Goal: Transaction & Acquisition: Download file/media

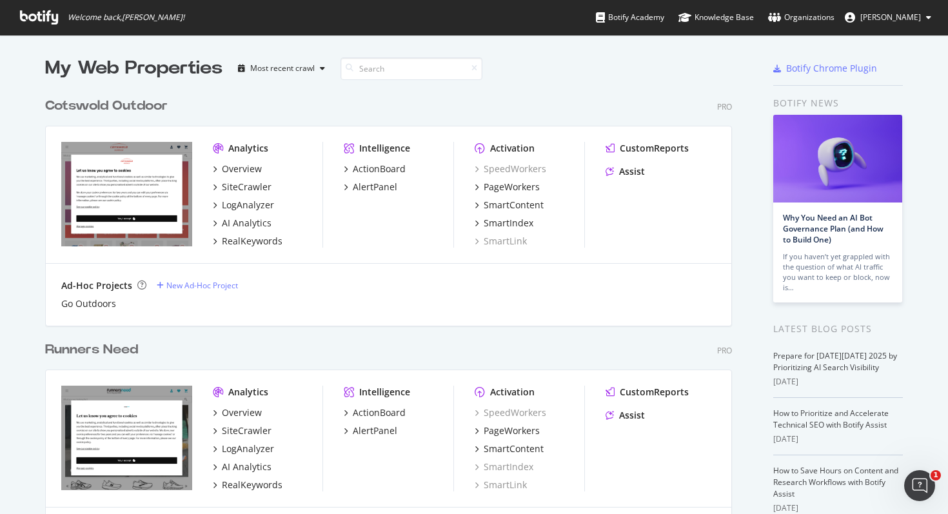
scroll to position [283, 0]
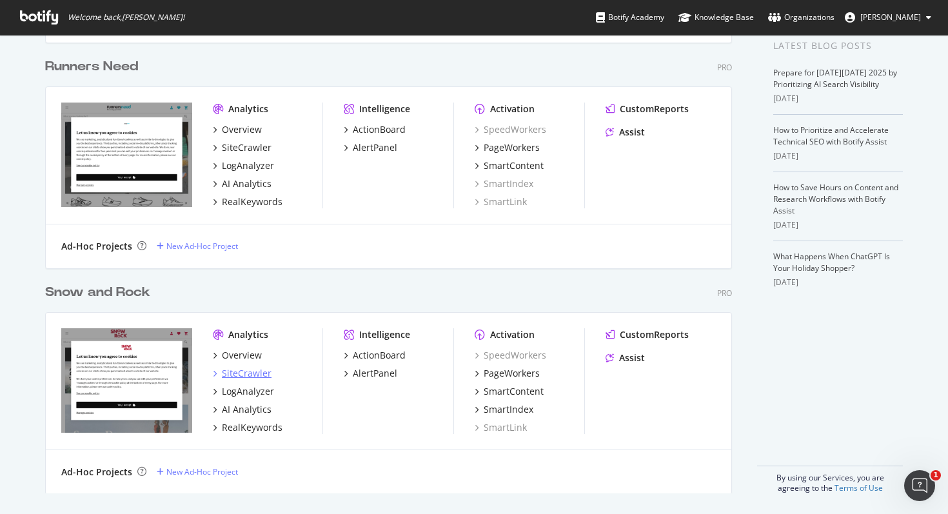
click at [246, 375] on div "SiteCrawler" at bounding box center [247, 373] width 50 height 13
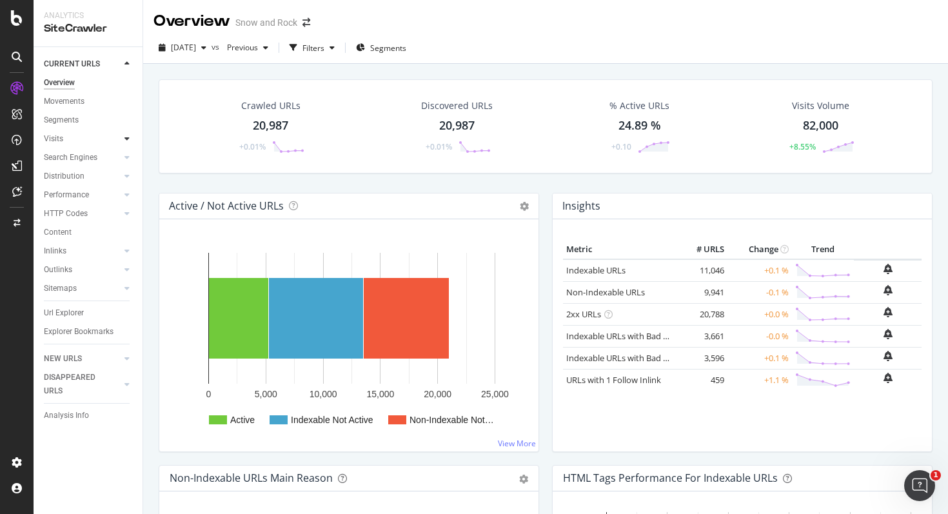
click at [125, 137] on icon at bounding box center [126, 139] width 5 height 8
click at [88, 174] on div "Orphan URLs" at bounding box center [72, 177] width 45 height 14
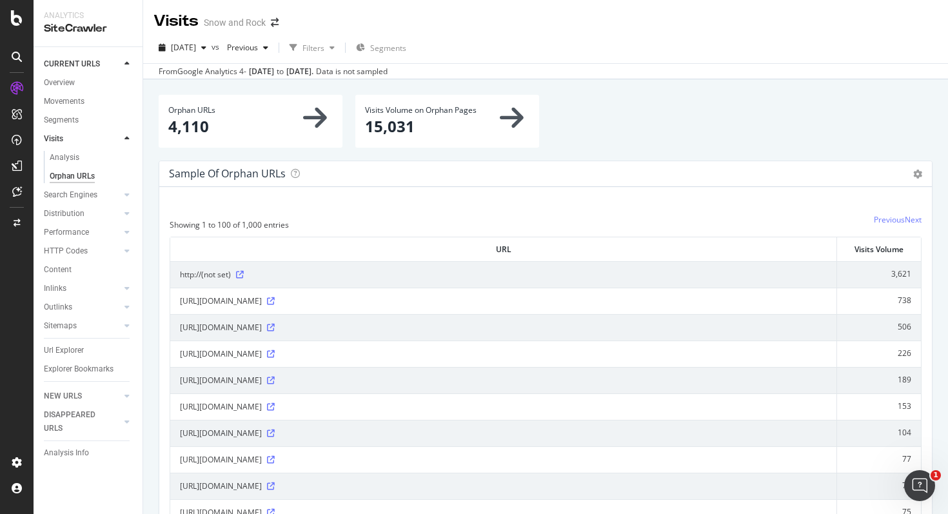
click at [320, 121] on icon at bounding box center [315, 117] width 24 height 27
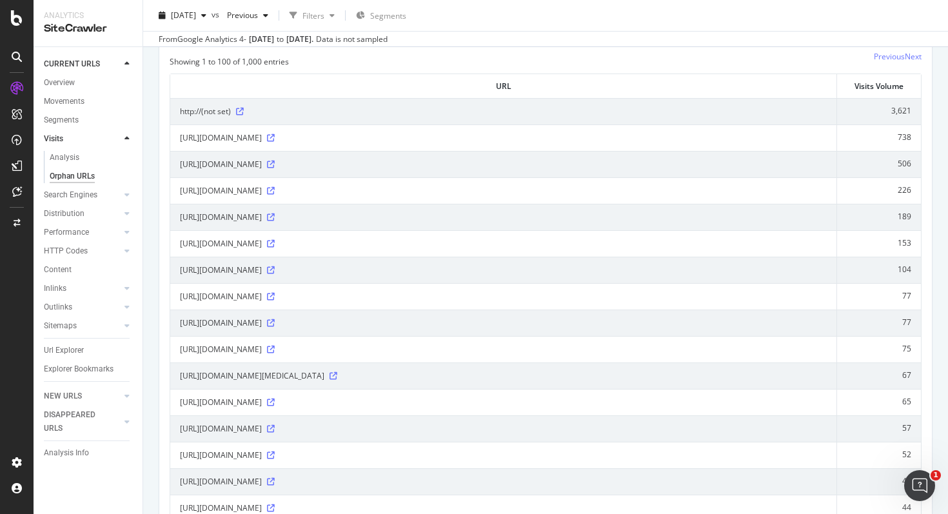
scroll to position [164, 0]
click at [275, 215] on icon at bounding box center [271, 217] width 8 height 8
click at [275, 244] on icon at bounding box center [271, 243] width 8 height 8
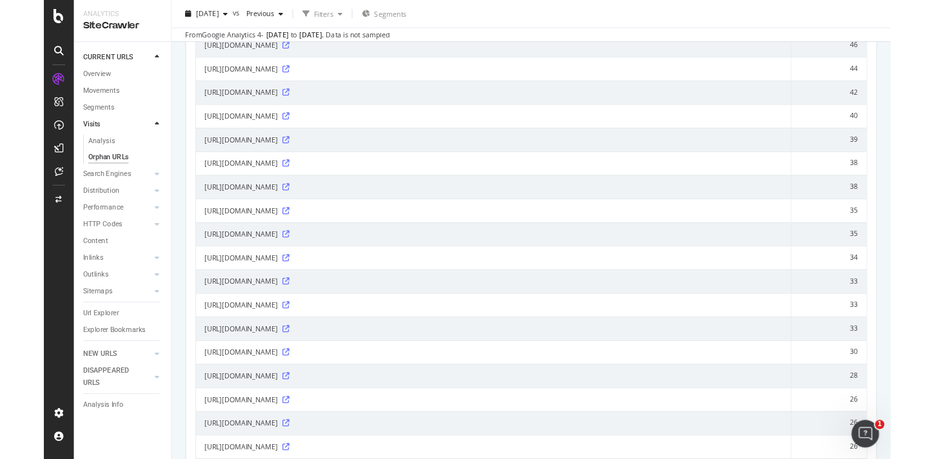
scroll to position [0, 0]
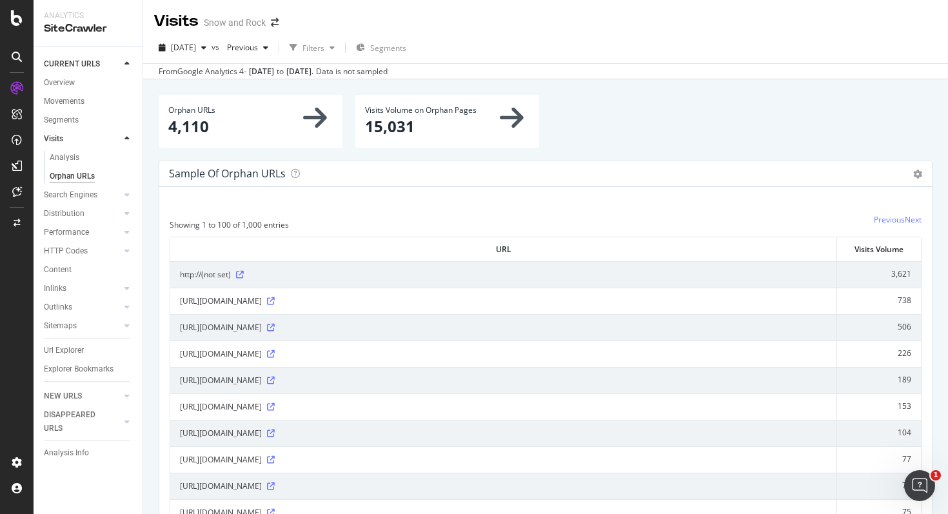
click at [506, 115] on icon at bounding box center [512, 117] width 24 height 27
click at [318, 113] on icon at bounding box center [315, 117] width 24 height 27
click at [308, 183] on div "Sample of orphan URLs Table Expand Export as CSV" at bounding box center [545, 174] width 772 height 26
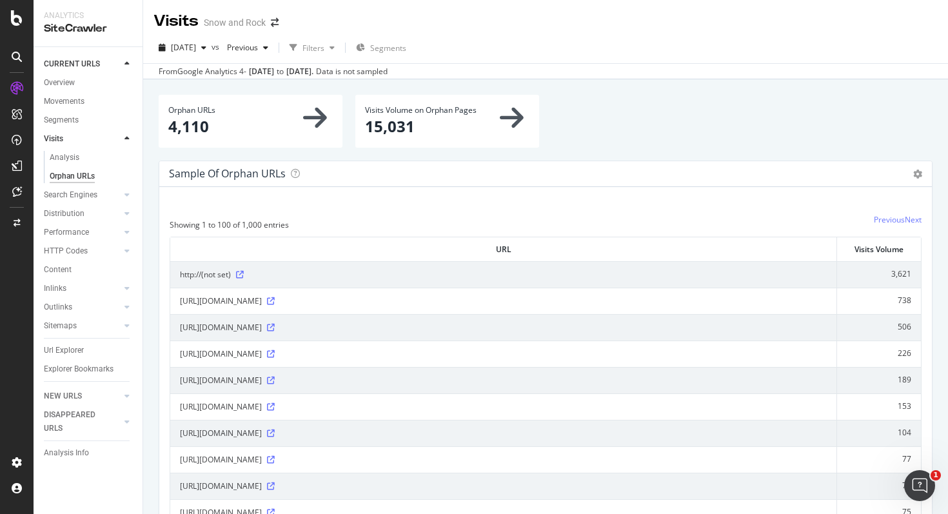
click at [922, 169] on div "Sample of orphan URLs Table Expand Export as CSV" at bounding box center [545, 174] width 772 height 26
click at [922, 170] on div "Sample of orphan URLs Table Expand Export as CSV" at bounding box center [545, 174] width 772 height 26
click at [918, 173] on icon at bounding box center [917, 174] width 9 height 9
click at [887, 243] on span "Export as CSV" at bounding box center [880, 244] width 103 height 17
